Goal: Information Seeking & Learning: Learn about a topic

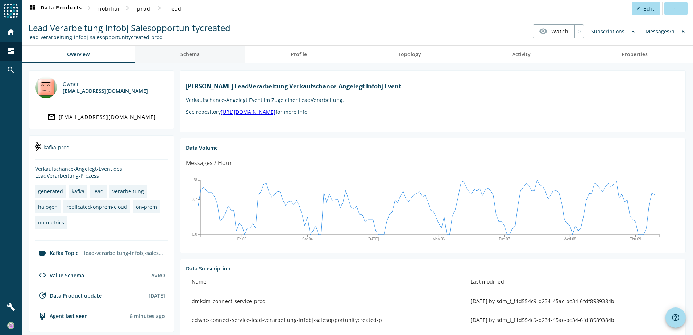
click at [196, 52] on span "Schema" at bounding box center [190, 54] width 19 height 5
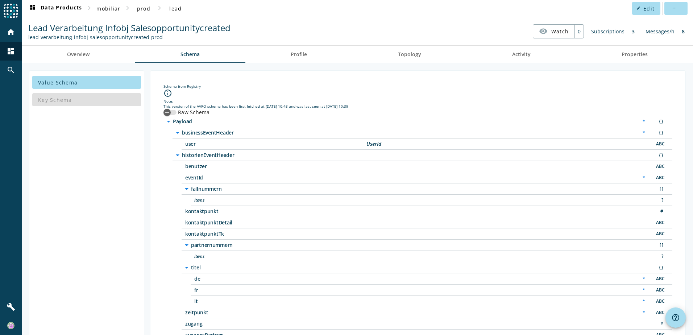
click at [181, 156] on icon "arrow_drop_down" at bounding box center [177, 155] width 9 height 9
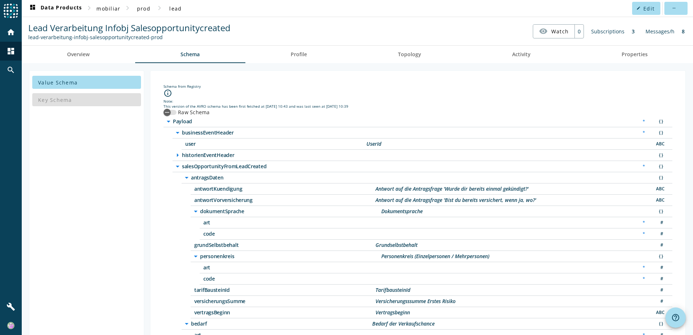
click at [177, 166] on icon "arrow_drop_down" at bounding box center [177, 166] width 9 height 9
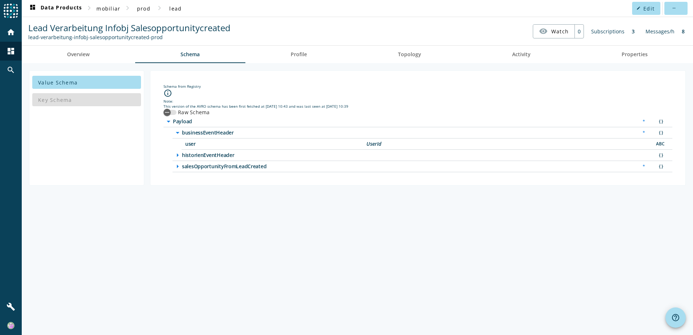
click at [194, 166] on span "salesOpportunityFromLeadCreated" at bounding box center [272, 166] width 181 height 5
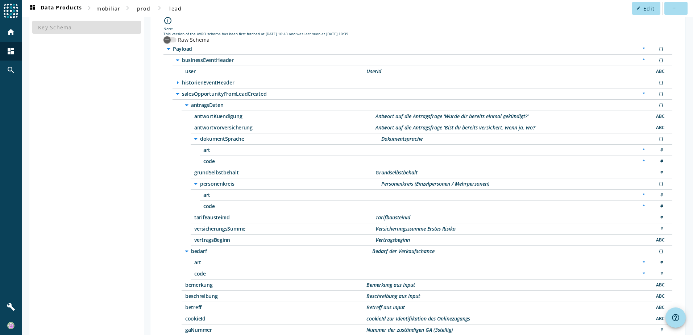
scroll to position [36, 0]
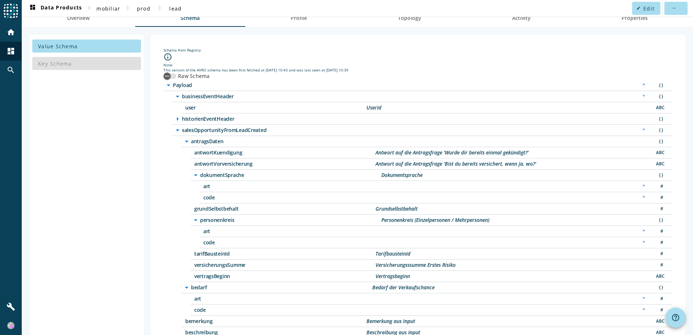
click at [192, 131] on span "salesOpportunityFromLeadCreated" at bounding box center [272, 130] width 181 height 5
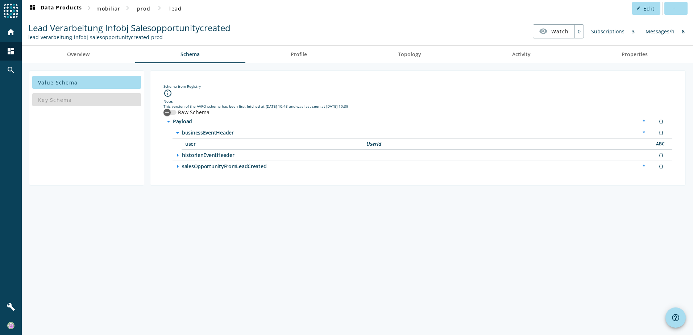
click at [188, 154] on span "historienEventHeader" at bounding box center [272, 155] width 181 height 5
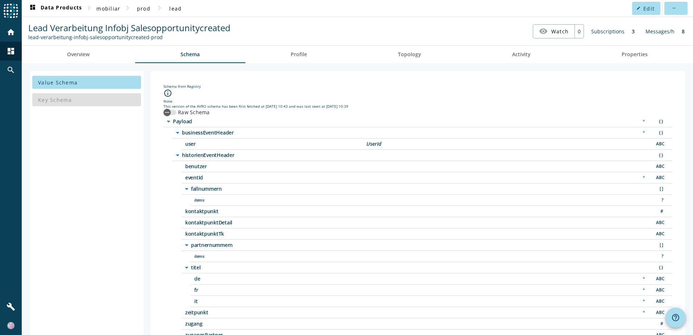
click at [187, 190] on icon "arrow_drop_down" at bounding box center [186, 189] width 9 height 9
click at [188, 237] on icon "arrow_drop_down" at bounding box center [186, 233] width 9 height 9
click at [186, 244] on icon "arrow_drop_down" at bounding box center [186, 245] width 9 height 9
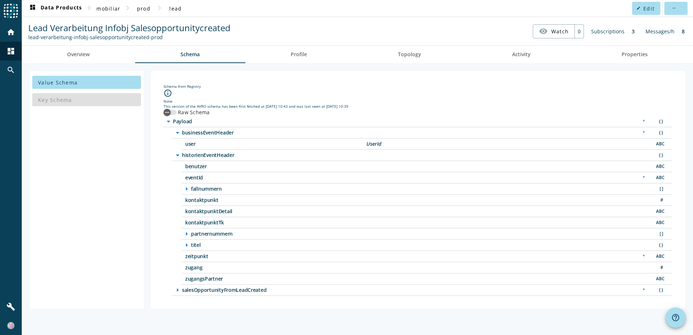
drag, startPoint x: 181, startPoint y: 200, endPoint x: 224, endPoint y: 197, distance: 43.2
click at [224, 197] on div "arrow_drop_down historienEventHeader { } benutzer ABC eventId * ABC arrow_right…" at bounding box center [423, 217] width 500 height 135
drag, startPoint x: 224, startPoint y: 197, endPoint x: 267, endPoint y: 206, distance: 44.2
click at [267, 206] on div "kontaktpunktDetail ABC" at bounding box center [427, 211] width 491 height 11
drag, startPoint x: 177, startPoint y: 224, endPoint x: 244, endPoint y: 220, distance: 67.2
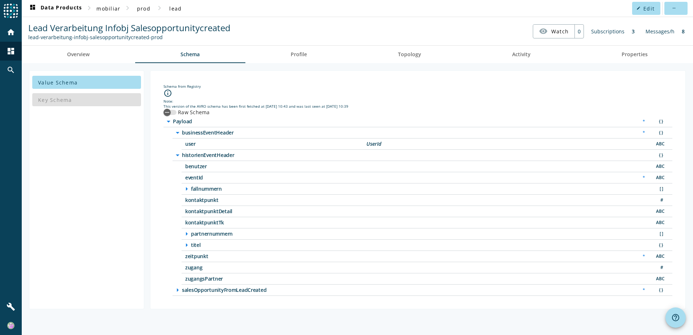
click at [244, 220] on div "arrow_drop_down historienEventHeader { } benutzer ABC eventId * ABC arrow_right…" at bounding box center [423, 217] width 500 height 135
click at [178, 204] on div "arrow_drop_down historienEventHeader { } benutzer ABC eventId * ABC arrow_right…" at bounding box center [423, 217] width 500 height 135
click at [183, 219] on div "kontaktpunktTk ABC" at bounding box center [427, 222] width 491 height 11
drag, startPoint x: 183, startPoint y: 222, endPoint x: 216, endPoint y: 222, distance: 33.0
click at [216, 222] on div "kontaktpunktTk ABC" at bounding box center [427, 222] width 491 height 11
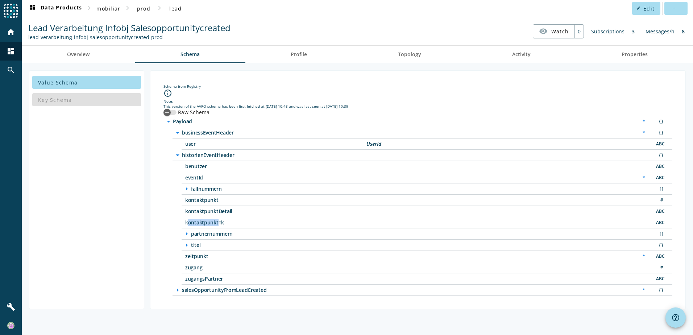
drag, startPoint x: 216, startPoint y: 222, endPoint x: 229, endPoint y: 277, distance: 56.5
click at [229, 277] on div "arrow_drop_down historienEventHeader { } benutzer ABC eventId * ABC arrow_right…" at bounding box center [423, 217] width 500 height 135
click at [160, 266] on div "Schema from Registry info_outline Note: This version of the AVRO schema has bee…" at bounding box center [417, 189] width 523 height 227
click at [179, 289] on icon "arrow_right" at bounding box center [177, 290] width 9 height 9
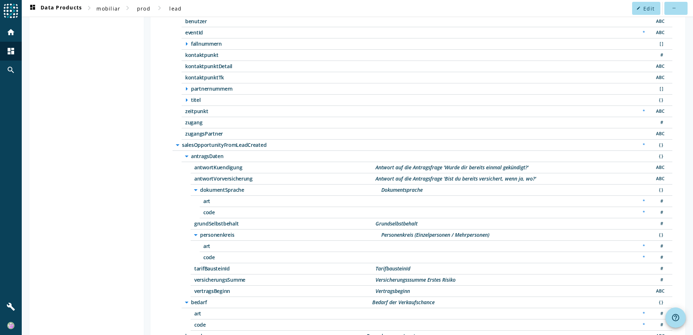
scroll to position [181, 0]
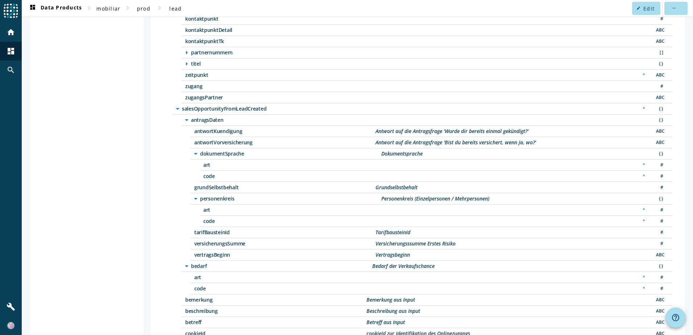
click at [186, 265] on icon "arrow_drop_down" at bounding box center [186, 266] width 9 height 9
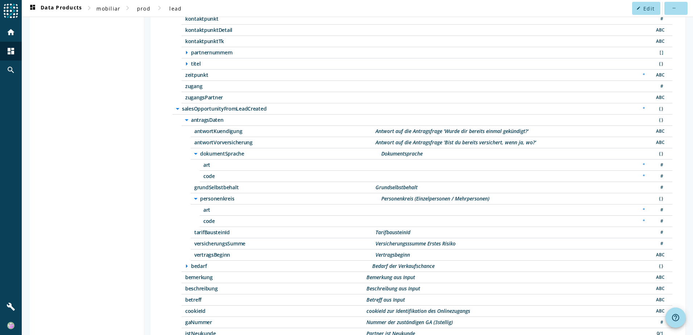
click at [186, 122] on icon "arrow_drop_down" at bounding box center [186, 120] width 9 height 9
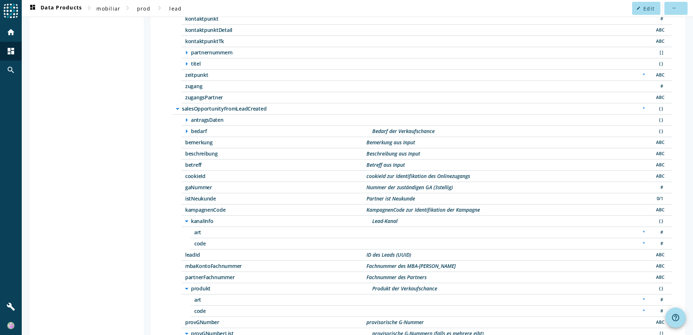
click at [187, 220] on icon "arrow_drop_down" at bounding box center [186, 221] width 9 height 9
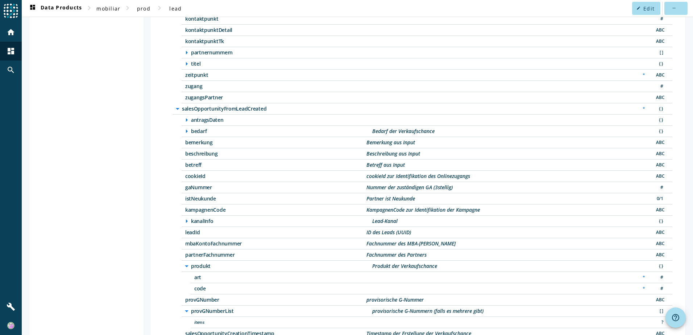
click at [188, 265] on icon "arrow_drop_down" at bounding box center [186, 266] width 9 height 9
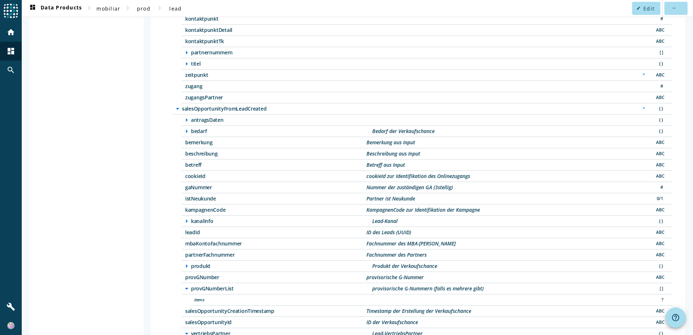
click at [189, 285] on icon "arrow_drop_down" at bounding box center [186, 288] width 9 height 9
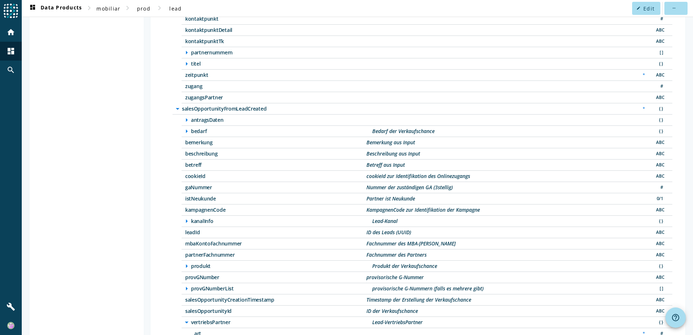
click at [187, 319] on icon "arrow_drop_down" at bounding box center [186, 322] width 9 height 9
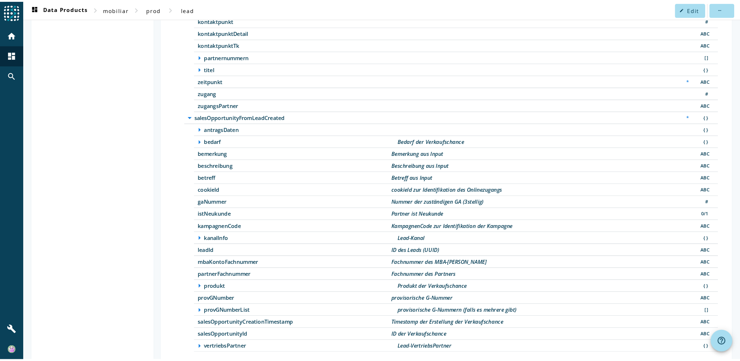
scroll to position [194, 0]
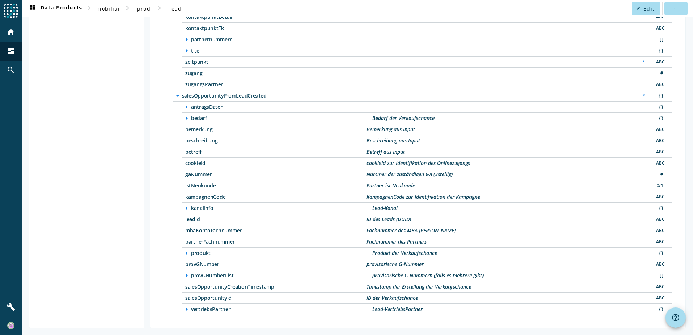
click at [190, 206] on icon "arrow_right" at bounding box center [186, 208] width 9 height 9
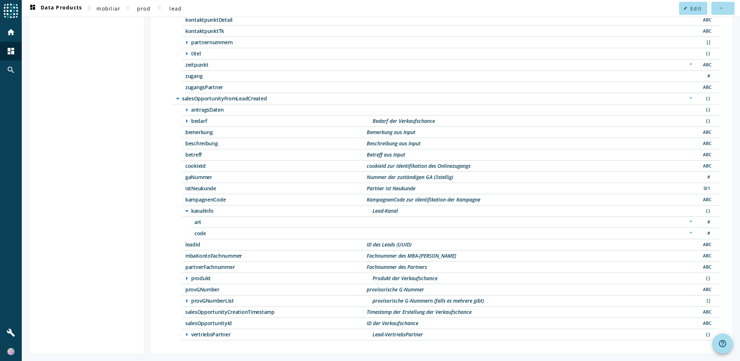
scroll to position [189, 0]
